Goal: Task Accomplishment & Management: Manage account settings

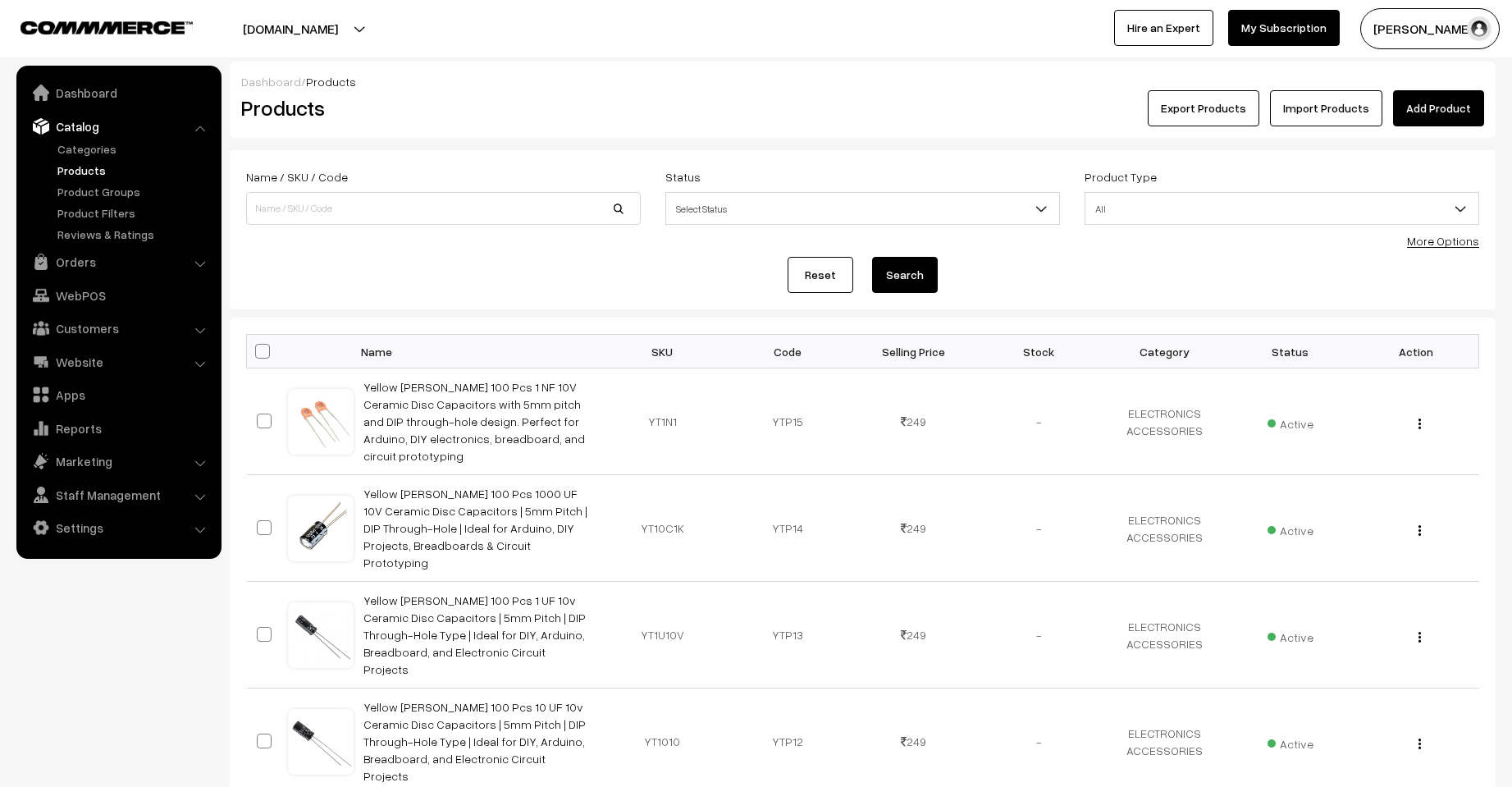
click at [411, 200] on input at bounding box center [443, 208] width 394 height 33
type input "scissora"
click at [872, 257] on button "Search" at bounding box center [904, 275] width 66 height 36
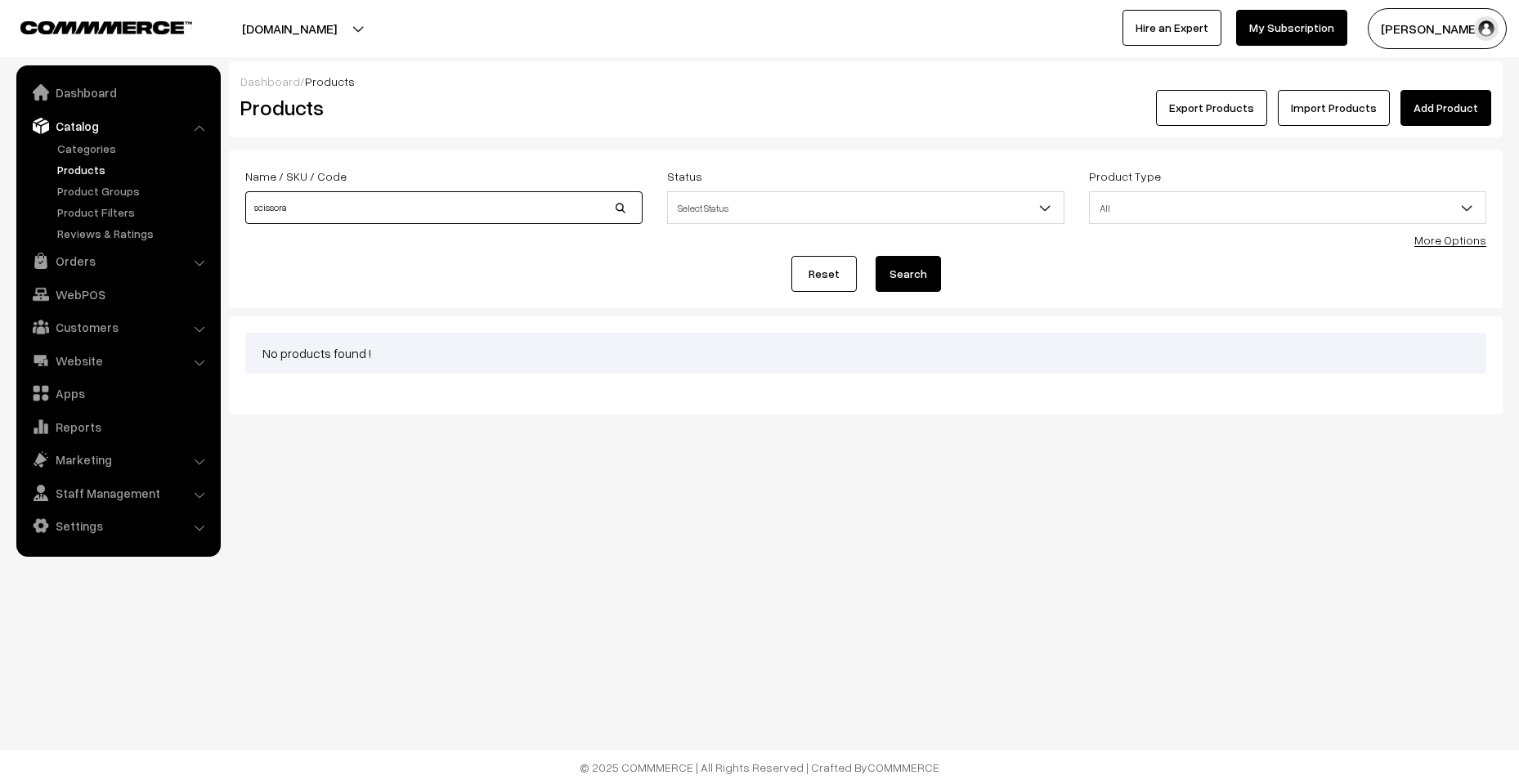
click at [409, 199] on input "scissora" at bounding box center [443, 208] width 397 height 32
type input "scissors"
click at [876, 256] on button "Search" at bounding box center [908, 274] width 66 height 36
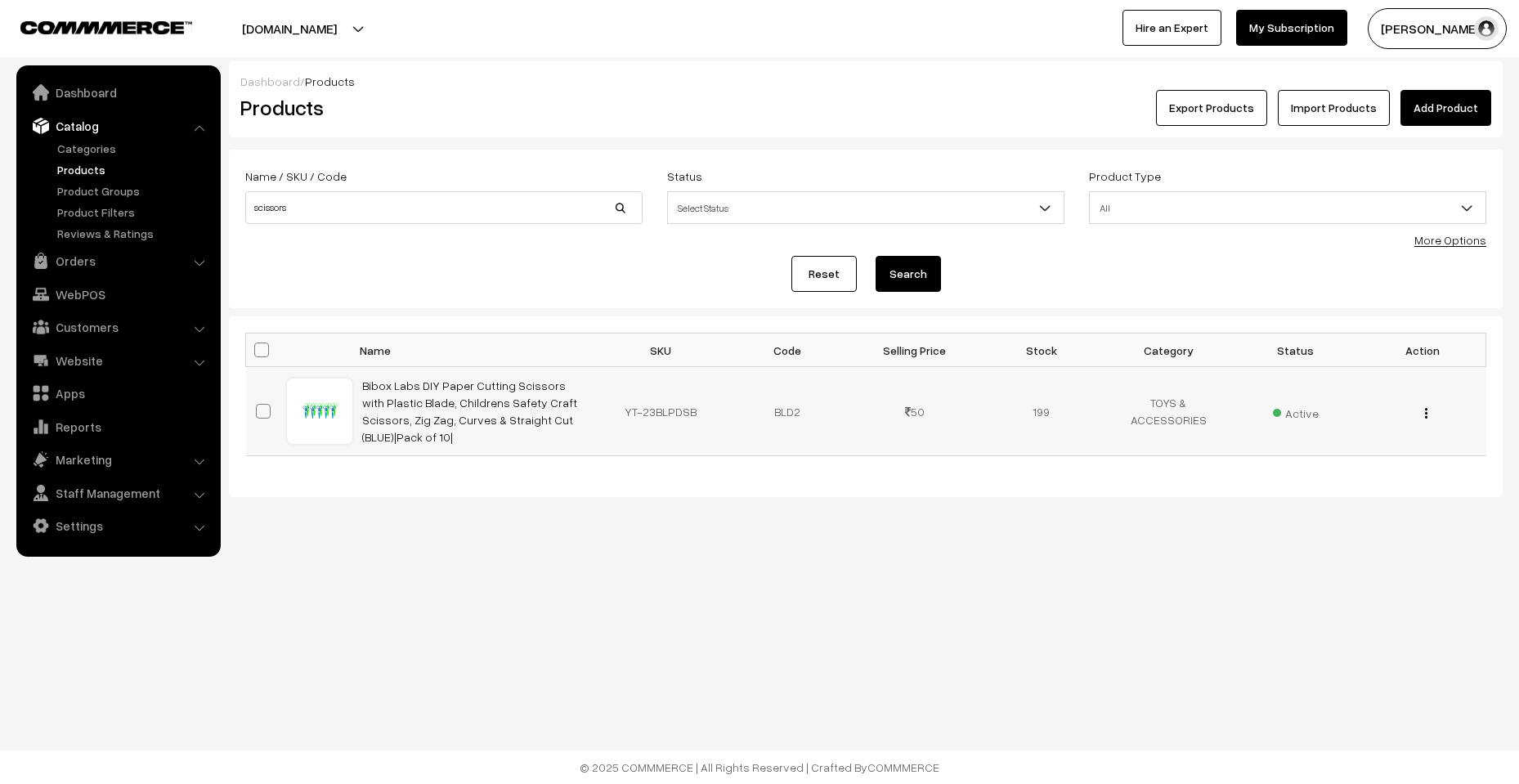
click at [1423, 411] on div "View Edit Delete" at bounding box center [1422, 412] width 107 height 17
click at [1427, 409] on img "button" at bounding box center [1426, 413] width 3 height 10
click at [1387, 461] on link "Edit" at bounding box center [1353, 472] width 139 height 36
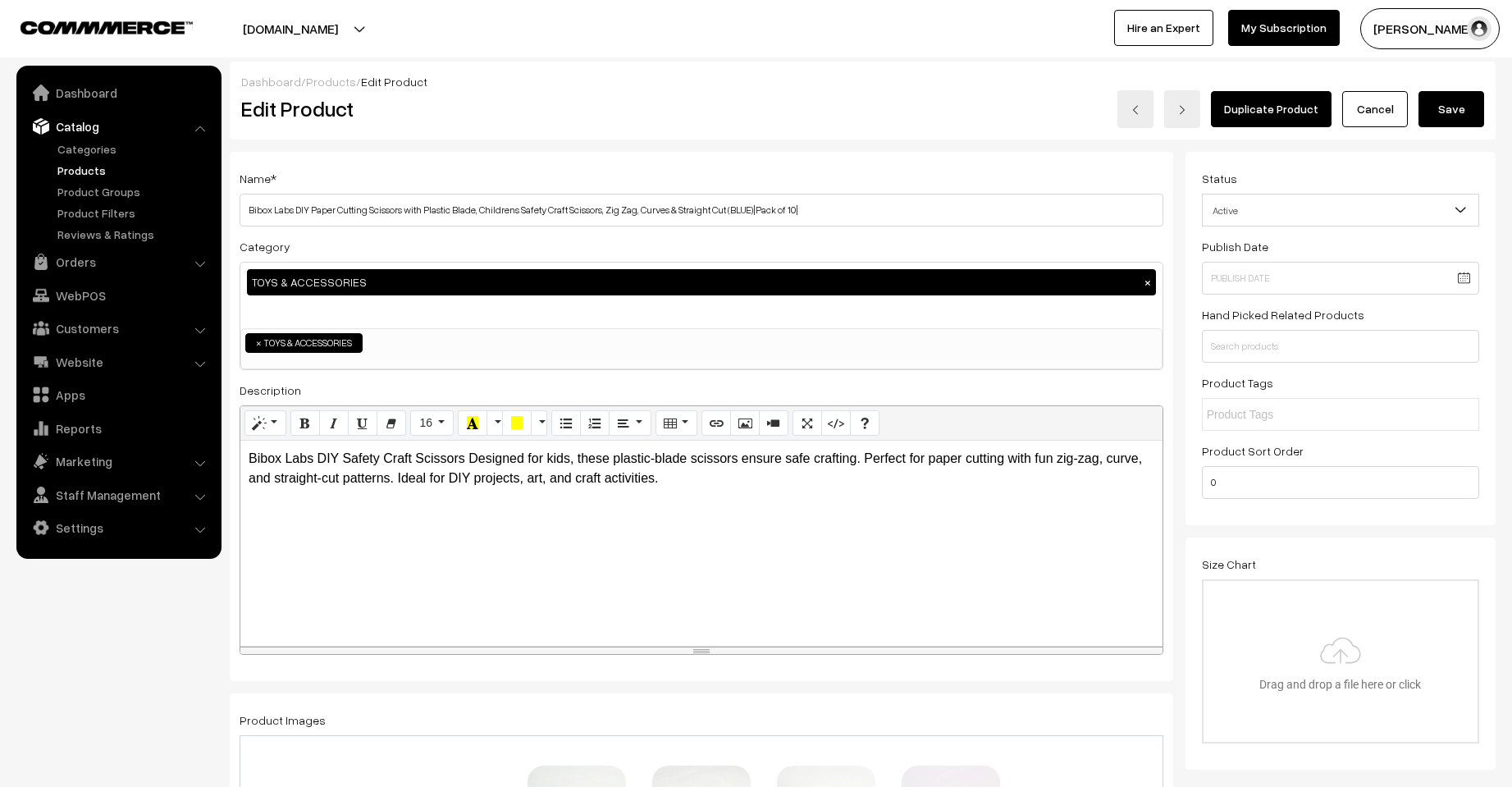
click at [249, 211] on h3 "Adjust Quantity" at bounding box center [303, 228] width 146 height 55
click at [297, 208] on h3 "Adjust Quantity" at bounding box center [303, 228] width 146 height 55
click at [296, 210] on h3 "Adjust Quantity" at bounding box center [303, 228] width 146 height 55
click at [294, 201] on h3 "Adjust Quantity" at bounding box center [303, 228] width 146 height 55
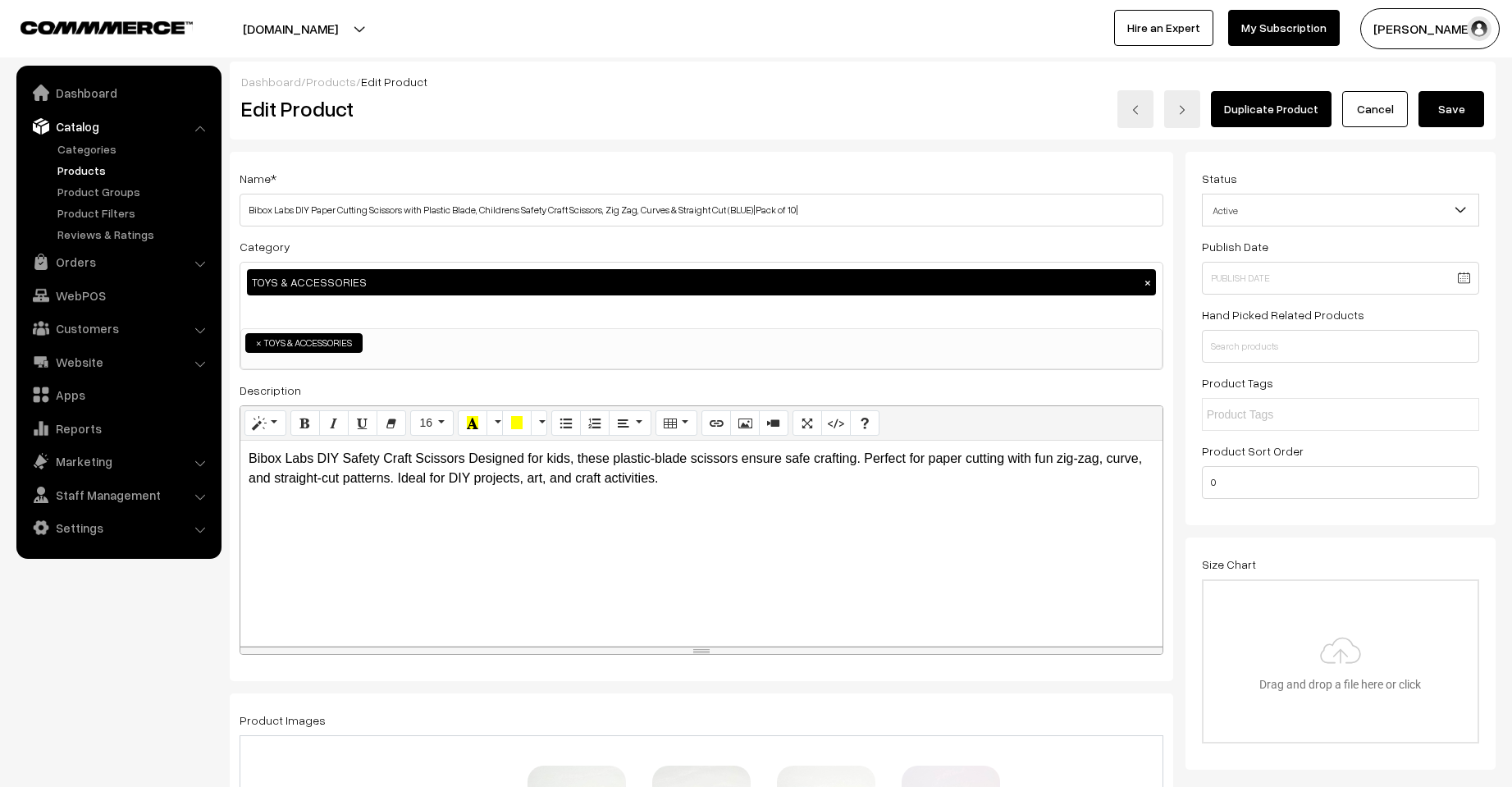
click at [311, 201] on div at bounding box center [314, 204] width 13 height 7
click at [308, 205] on div at bounding box center [314, 204] width 13 height 7
click at [303, 214] on h3 "Adjust Quantity" at bounding box center [303, 228] width 146 height 55
click at [309, 211] on h3 "Adjust Quantity" at bounding box center [303, 228] width 146 height 55
click at [292, 203] on h3 "Adjust Quantity" at bounding box center [303, 228] width 146 height 55
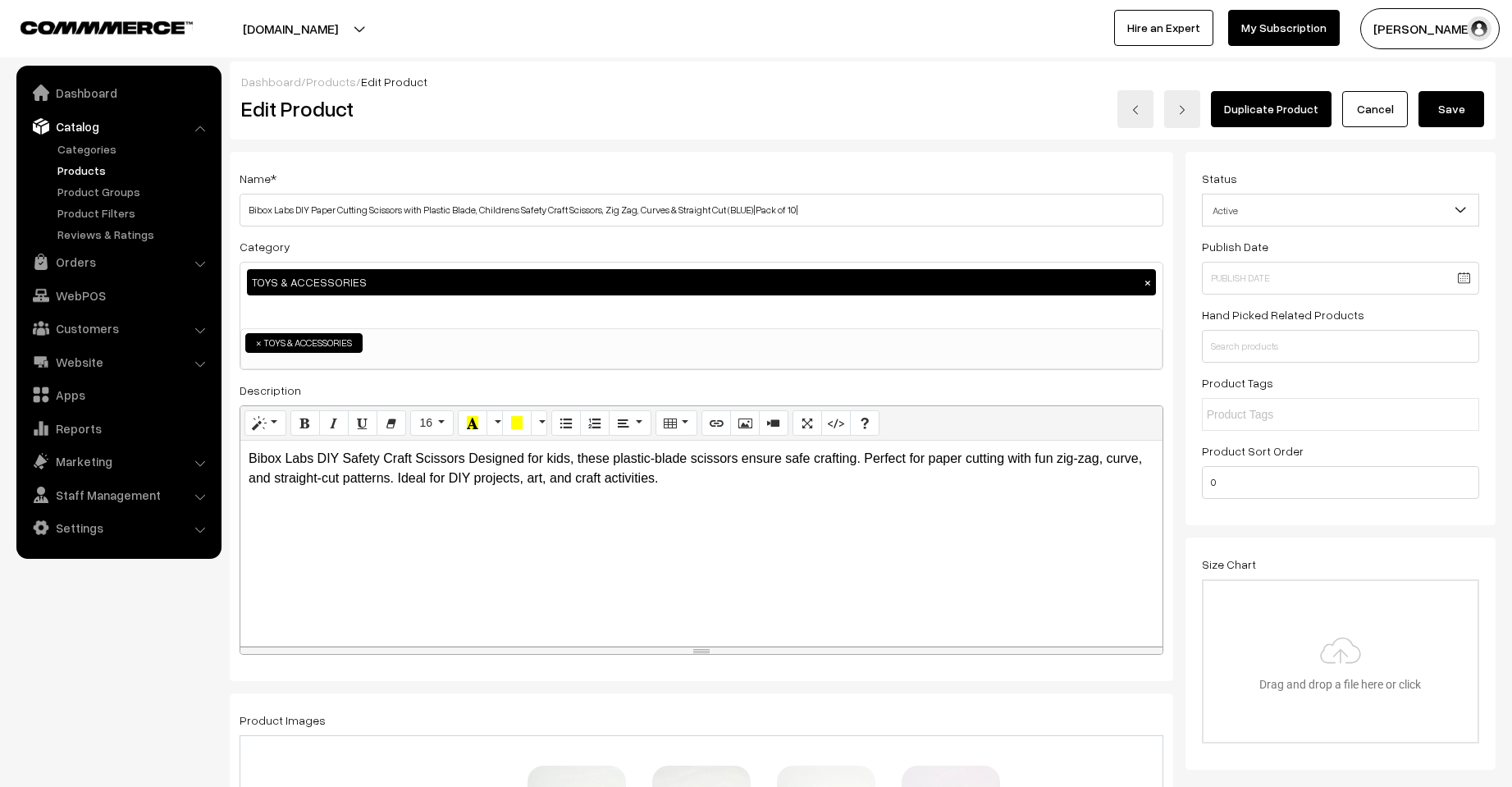
click at [292, 203] on h3 "Adjust Quantity" at bounding box center [303, 228] width 146 height 55
click at [297, 213] on h3 "Adjust Quantity" at bounding box center [303, 228] width 146 height 55
click at [297, 206] on h3 "Adjust Quantity" at bounding box center [303, 228] width 146 height 55
click at [293, 211] on h3 "Adjust Quantity" at bounding box center [303, 228] width 146 height 55
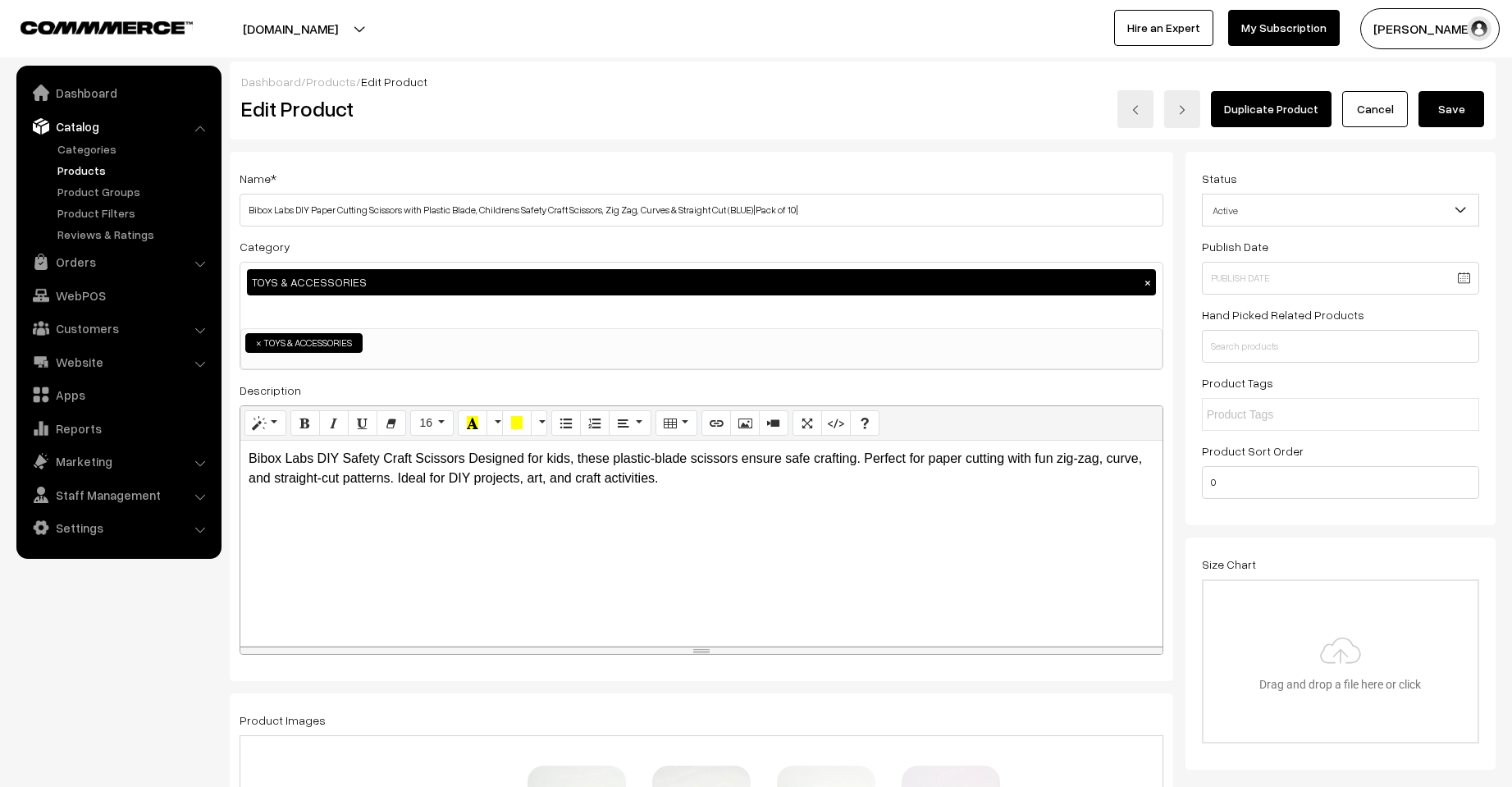
click at [293, 211] on h3 "Adjust Quantity" at bounding box center [303, 228] width 146 height 55
drag, startPoint x: 293, startPoint y: 211, endPoint x: 247, endPoint y: 217, distance: 46.4
click at [247, 217] on h3 "Adjust Quantity" at bounding box center [303, 228] width 146 height 55
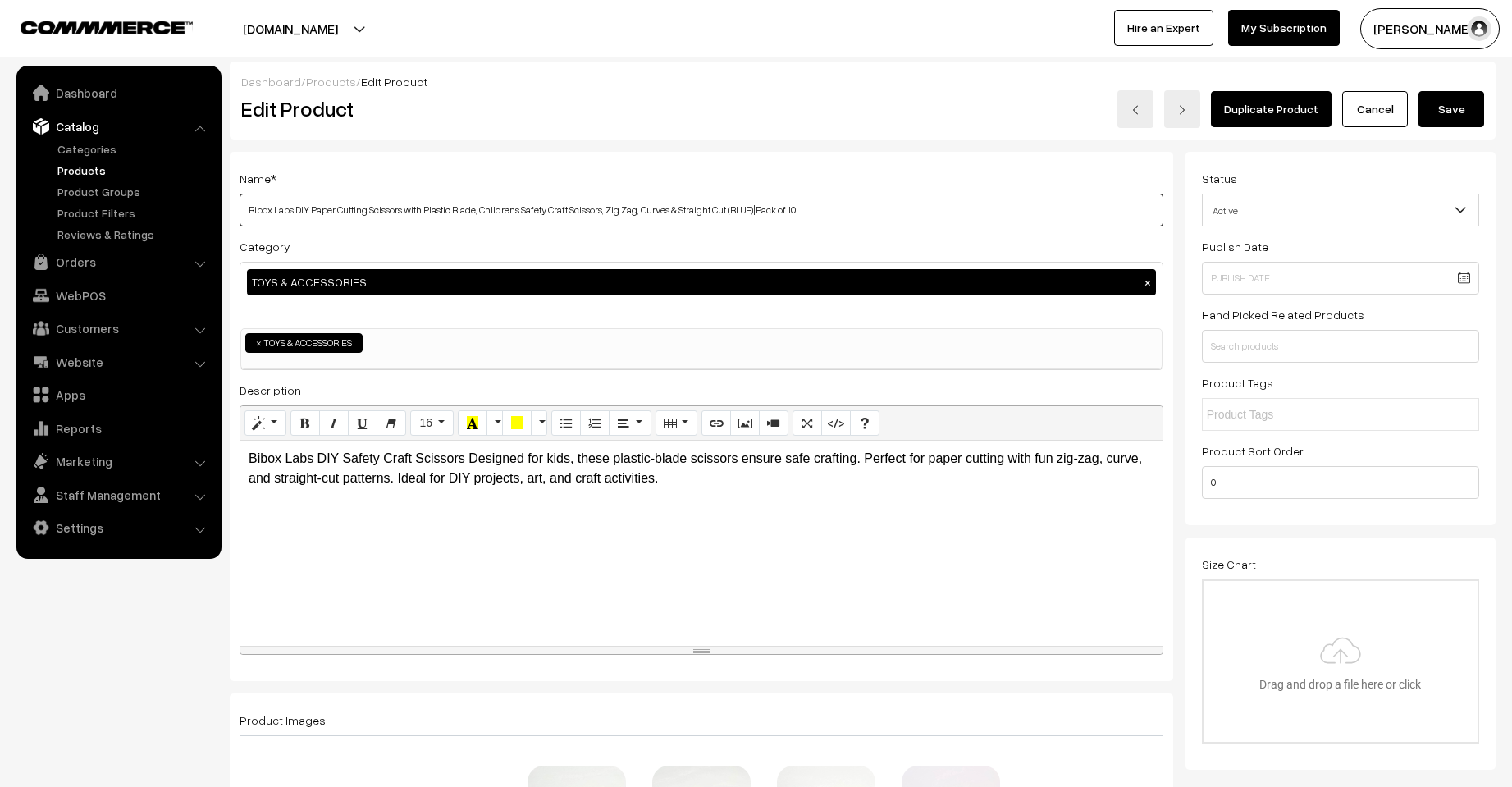
click at [379, 218] on input "Bibox Labs DIY Paper Cutting Scissors with Plastic Blade, Childrens Safety Craf…" at bounding box center [701, 210] width 924 height 33
click at [325, 215] on input "Bibox Labs DIY Paper Cutting Scissors with Plastic Blade, Childrens Safety Craf…" at bounding box center [701, 210] width 924 height 33
click at [309, 206] on input "Bibox Labs DIY Paper Cutting Scissors with Plastic Blade, Childrens Safety Craf…" at bounding box center [701, 210] width 924 height 33
click at [299, 206] on input "Bibox Labs DIY Paper Cutting Scissors with Plastic Blade, Childrens Safety Craf…" at bounding box center [701, 210] width 924 height 33
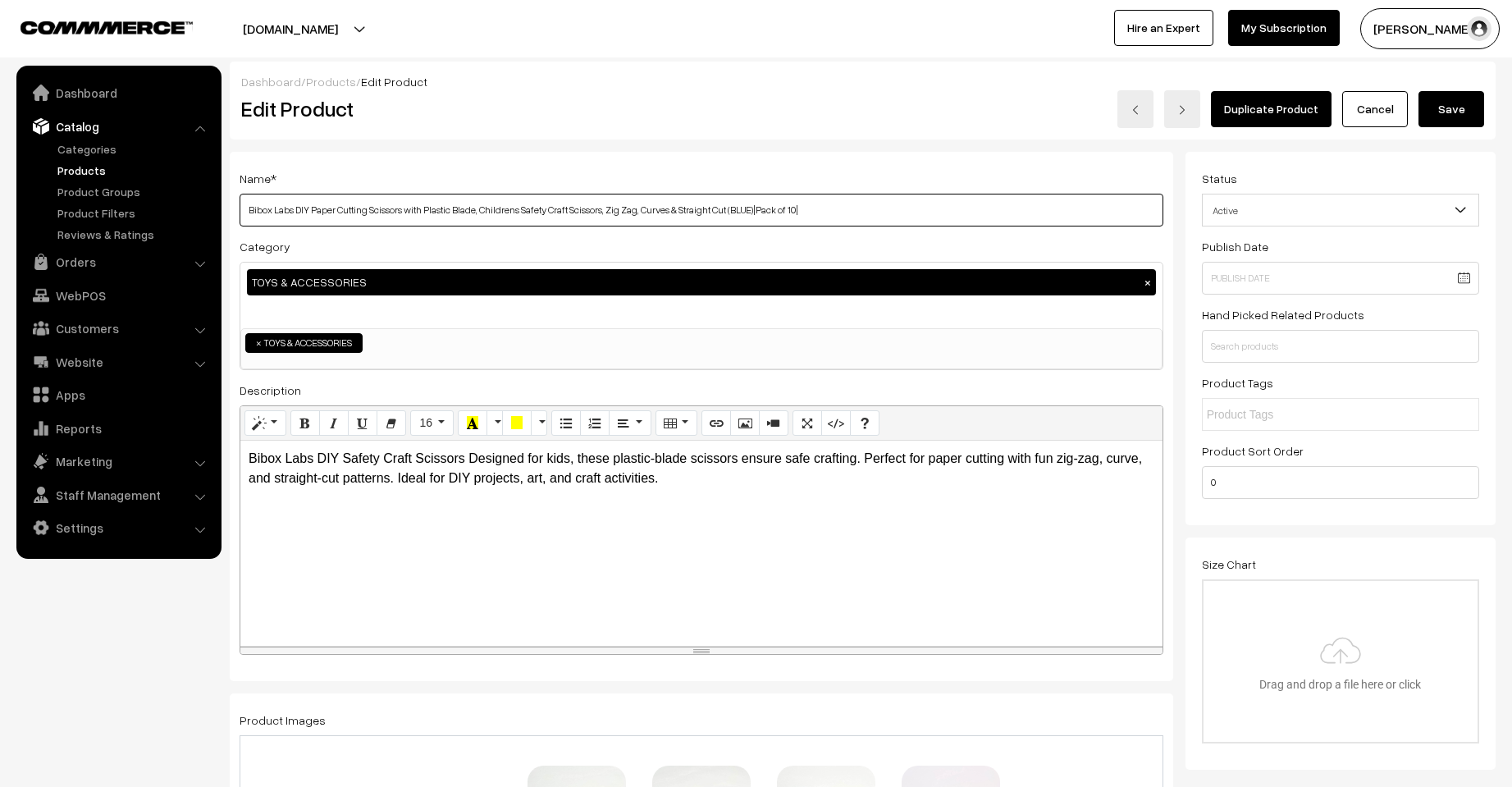
click at [297, 206] on input "Bibox Labs DIY Paper Cutting Scissors with Plastic Blade, Childrens Safety Craf…" at bounding box center [701, 210] width 924 height 33
click at [715, 210] on input "DIY Paper Cutting Scissors with Plastic Blade, Childrens Safety Craft Scissors,…" at bounding box center [701, 210] width 924 height 33
click at [713, 210] on input "DIY Paper Cutting Scissors with Plastic Blade, Childrens Safety Craft Scissors,…" at bounding box center [701, 210] width 924 height 33
click at [711, 203] on input "DIY Paper Cutting Scissors with Plastic Blade, Childrens Safety Craft Scissors,…" at bounding box center [701, 210] width 924 height 33
type input "DIY Paper Cutting Scissors with Plastic Blade, Childrens Safety Craft Scissors,…"
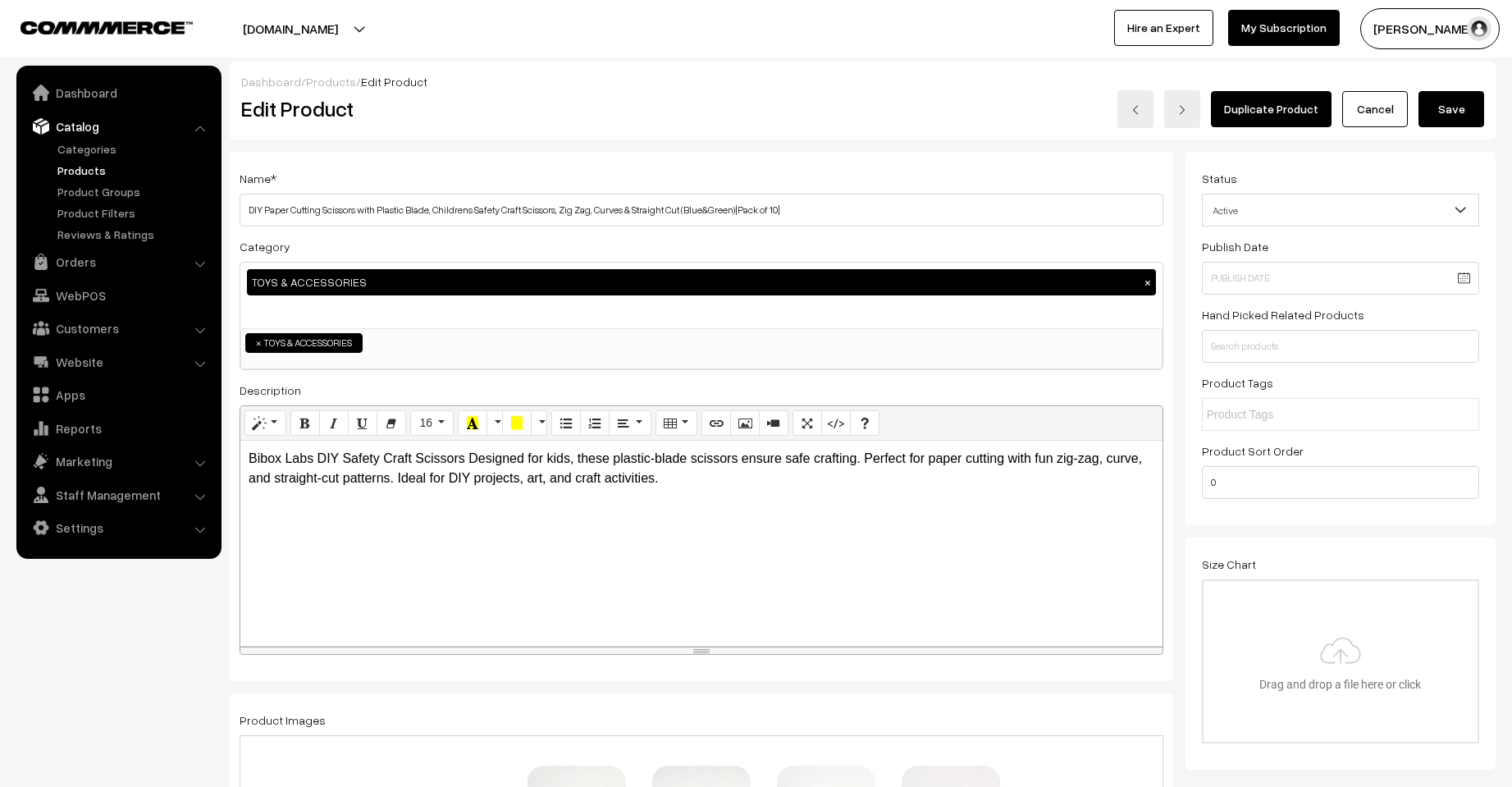
click at [1449, 102] on button "Save" at bounding box center [1451, 109] width 66 height 36
